Goal: Information Seeking & Learning: Learn about a topic

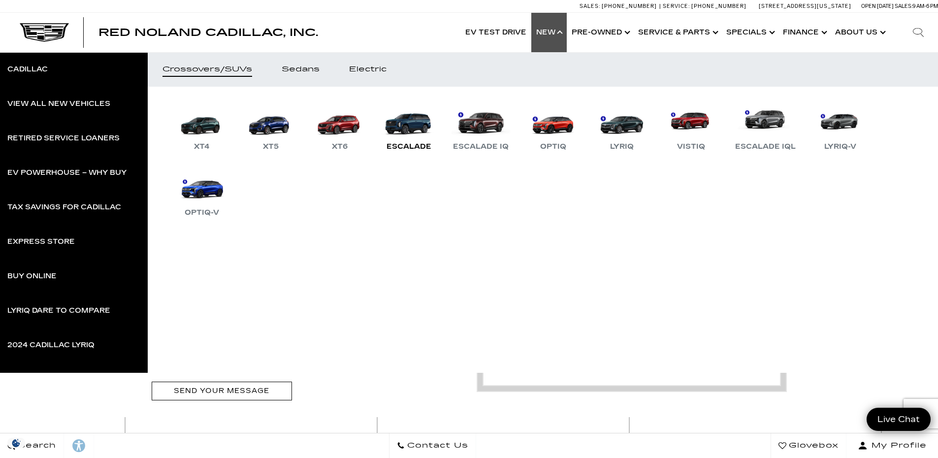
click at [416, 132] on link "Escalade" at bounding box center [408, 126] width 59 height 51
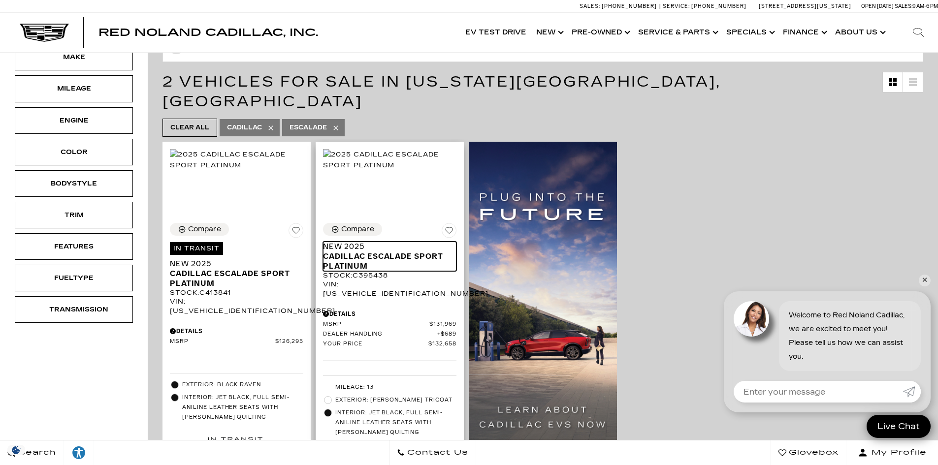
click at [410, 252] on span "Cadillac Escalade Sport Platinum" at bounding box center [386, 262] width 126 height 20
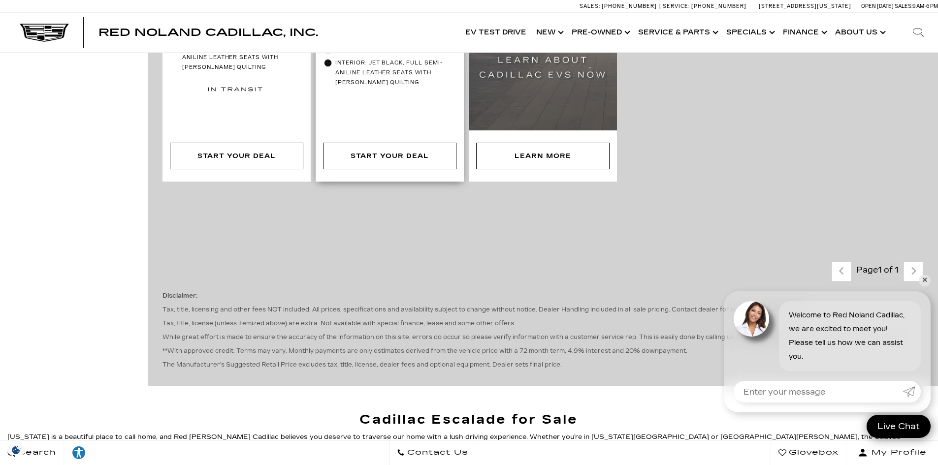
scroll to position [526, 0]
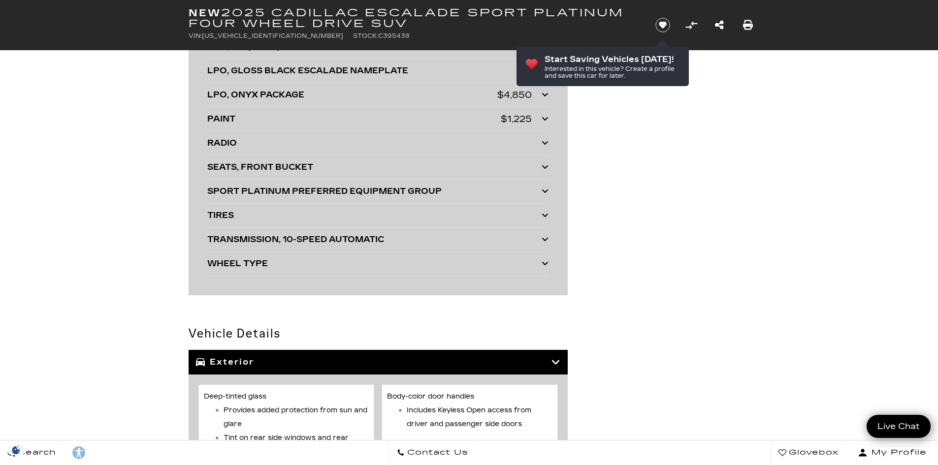
scroll to position [2578, 0]
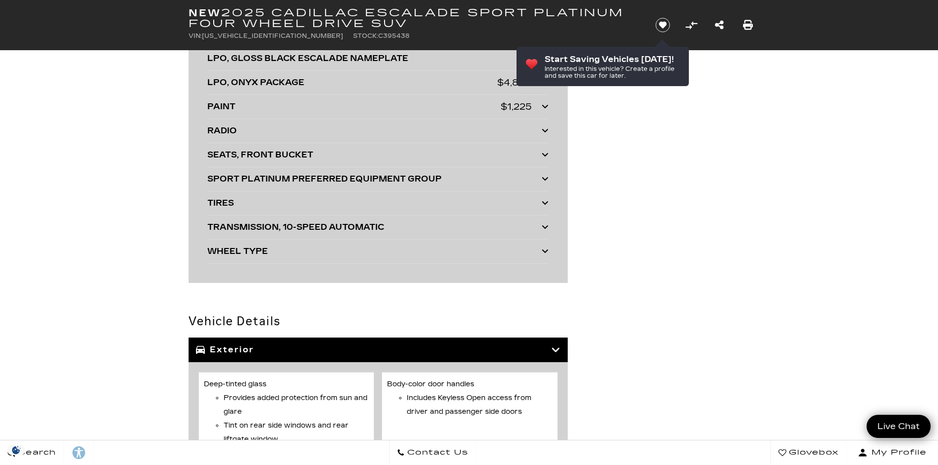
click at [370, 111] on div "PAINT" at bounding box center [353, 107] width 293 height 14
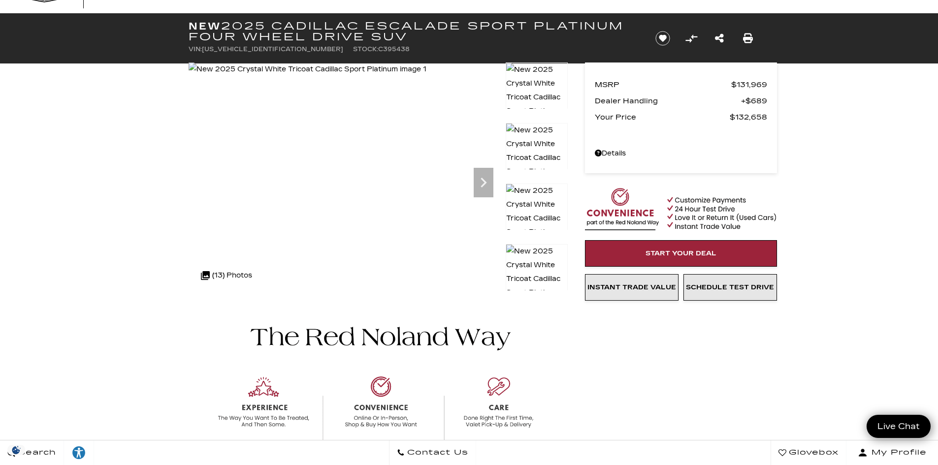
scroll to position [0, 0]
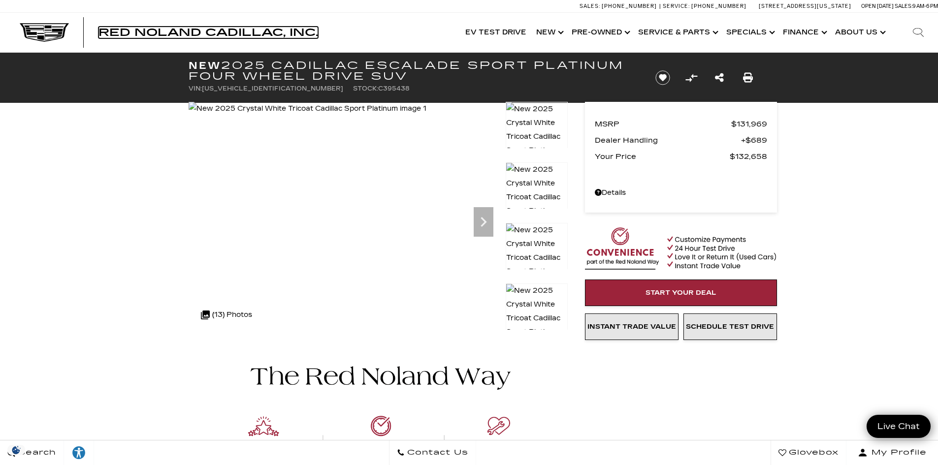
click at [284, 33] on span "Red Noland Cadillac, Inc." at bounding box center [208, 33] width 220 height 12
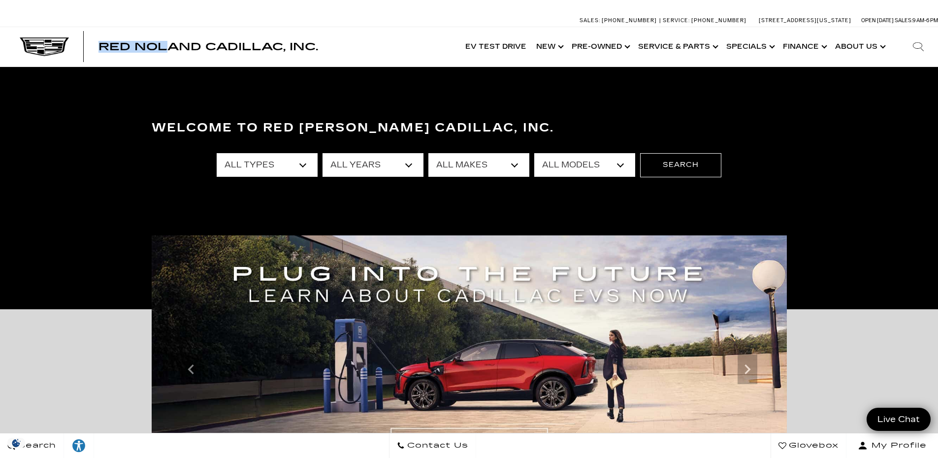
click at [848, 45] on link "Show About Us" at bounding box center [859, 46] width 59 height 39
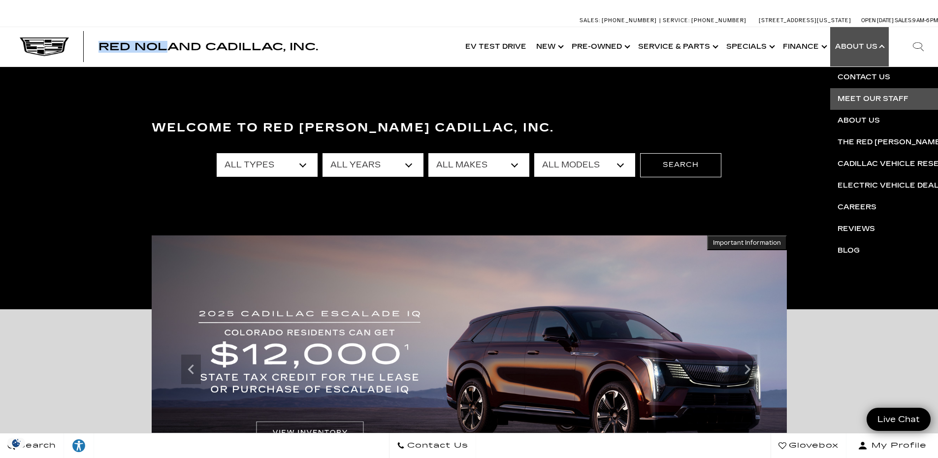
click at [877, 101] on link "Meet Our Staff" at bounding box center [949, 99] width 238 height 22
